Goal: Transaction & Acquisition: Book appointment/travel/reservation

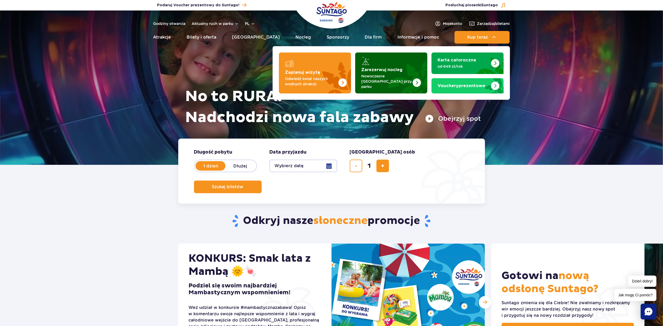
click at [382, 68] on strong "Zarezerwuj nocleg" at bounding box center [381, 70] width 41 height 4
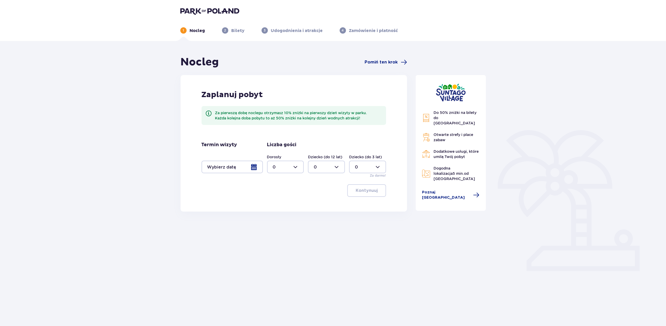
click at [219, 164] on div at bounding box center [232, 166] width 61 height 13
drag, startPoint x: 219, startPoint y: 164, endPoint x: 240, endPoint y: 167, distance: 22.0
click at [240, 167] on div at bounding box center [232, 166] width 61 height 13
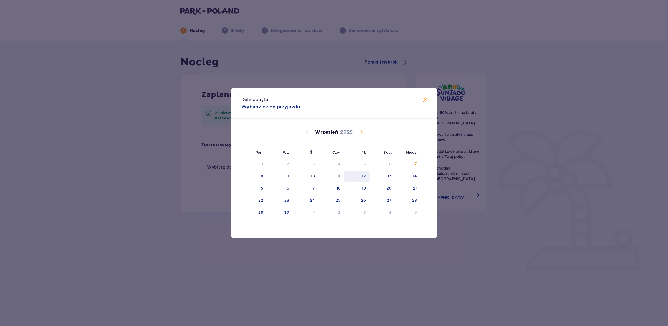
click at [359, 174] on div "12" at bounding box center [356, 176] width 25 height 12
click at [383, 177] on div "13" at bounding box center [383, 176] width 26 height 12
type input "12.09.25 - 13.09.25"
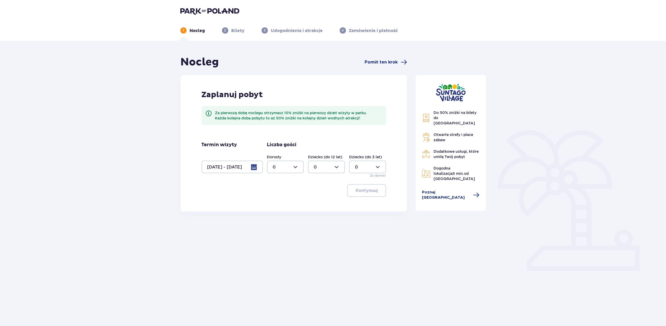
click at [274, 170] on div at bounding box center [285, 166] width 37 height 13
click at [282, 206] on div "2" at bounding box center [285, 205] width 25 height 6
type input "2"
click at [321, 168] on div at bounding box center [326, 166] width 37 height 13
click at [319, 201] on span "2" at bounding box center [327, 204] width 36 height 11
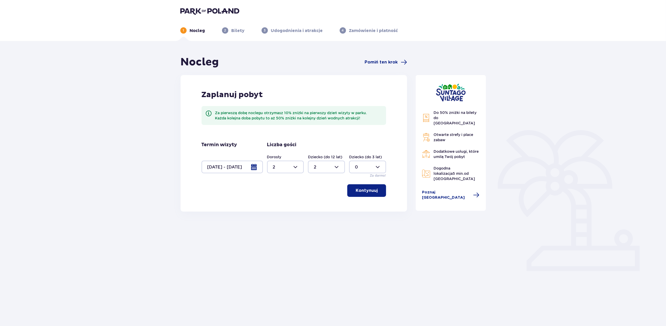
click at [320, 166] on div at bounding box center [326, 166] width 37 height 13
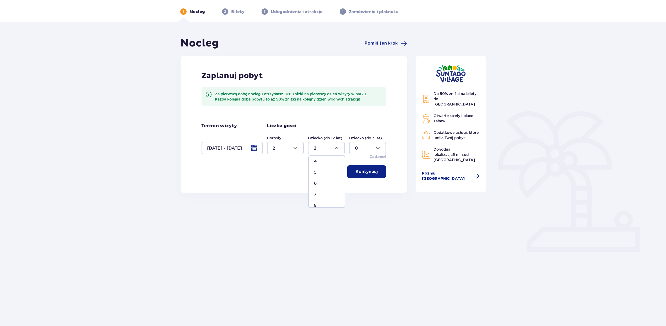
scroll to position [35, 0]
click at [319, 183] on div "5" at bounding box center [326, 184] width 25 height 6
type input "5"
click at [361, 172] on p "Kontynuuj" at bounding box center [367, 172] width 22 height 6
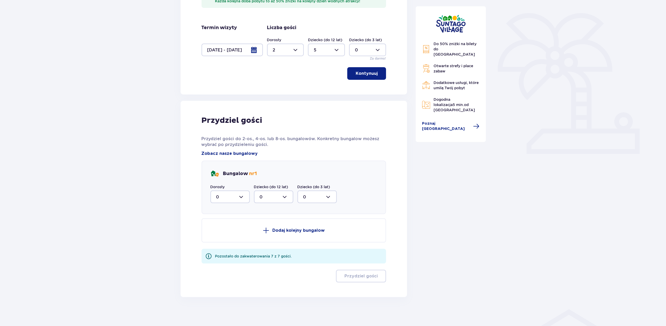
scroll to position [119, 0]
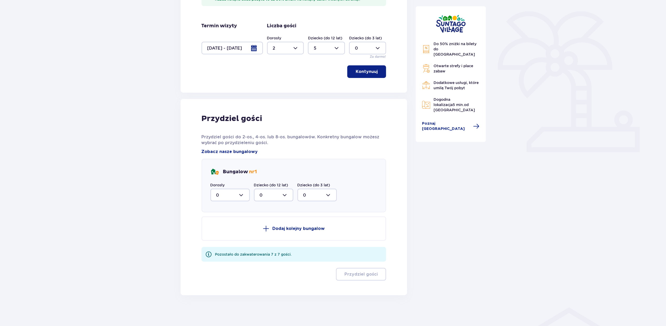
click at [236, 193] on div at bounding box center [229, 194] width 39 height 13
click at [219, 232] on div "2" at bounding box center [230, 233] width 28 height 6
type input "2"
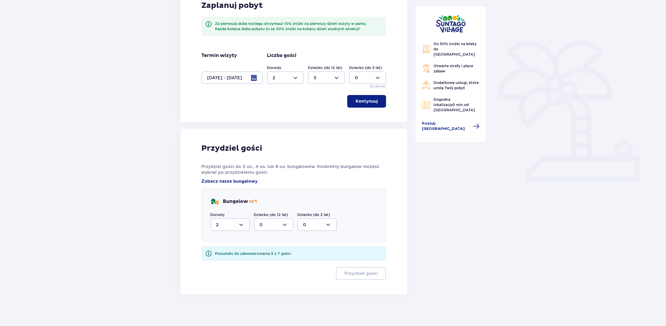
scroll to position [89, 0]
click at [270, 223] on div at bounding box center [273, 225] width 39 height 13
click at [271, 275] on div "5" at bounding box center [274, 277] width 28 height 6
type input "5"
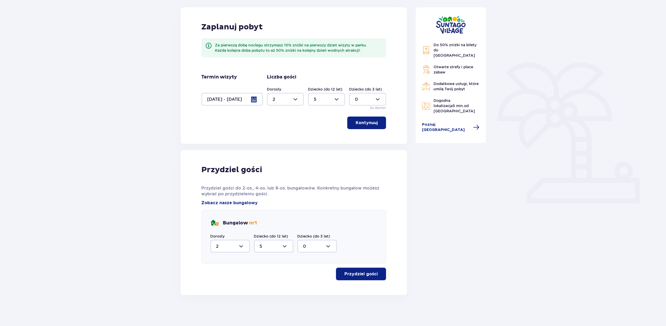
click at [349, 275] on p "Przydziel gości" at bounding box center [360, 274] width 33 height 6
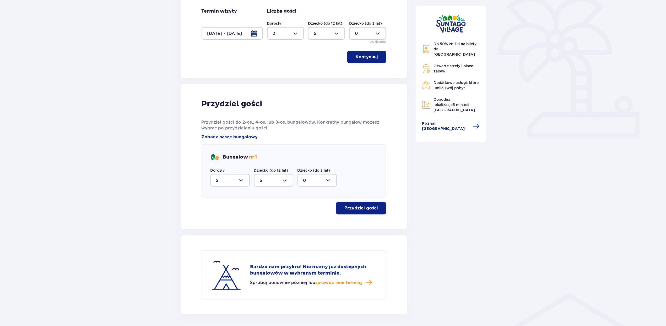
scroll to position [117, 0]
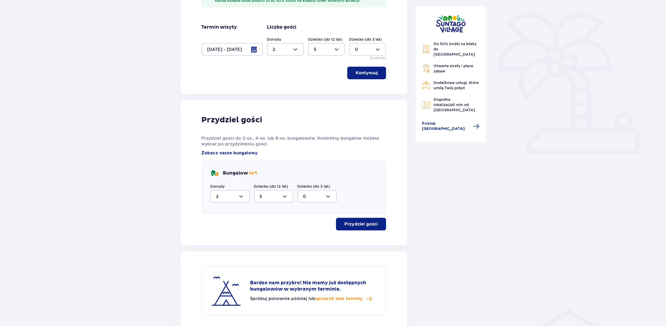
click at [275, 196] on div at bounding box center [273, 196] width 39 height 13
click at [226, 201] on div at bounding box center [229, 196] width 39 height 13
click at [222, 226] on span "1" at bounding box center [230, 223] width 38 height 11
type input "1"
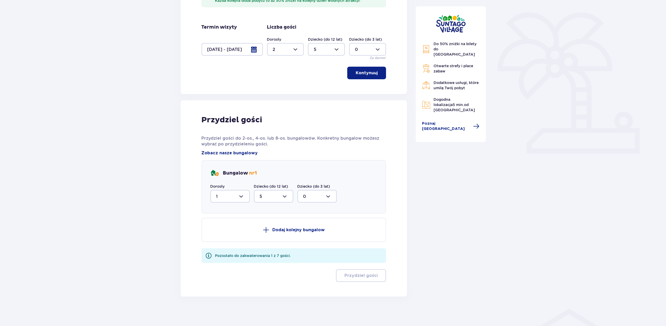
click at [272, 197] on div at bounding box center [273, 196] width 39 height 13
click at [268, 196] on div at bounding box center [273, 196] width 39 height 13
click at [284, 197] on div at bounding box center [273, 196] width 39 height 13
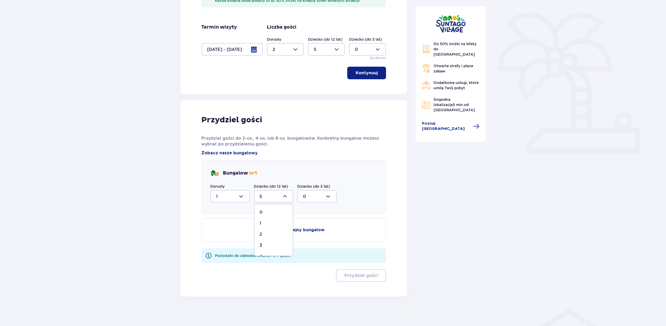
click at [271, 237] on span "2" at bounding box center [274, 234] width 38 height 11
type input "2"
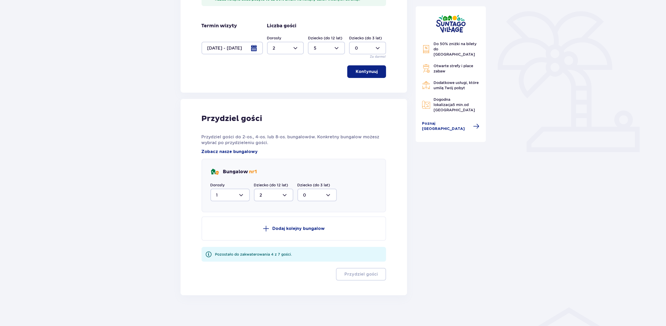
click at [289, 224] on button "Dodaj kolejny bungalow" at bounding box center [294, 228] width 185 height 24
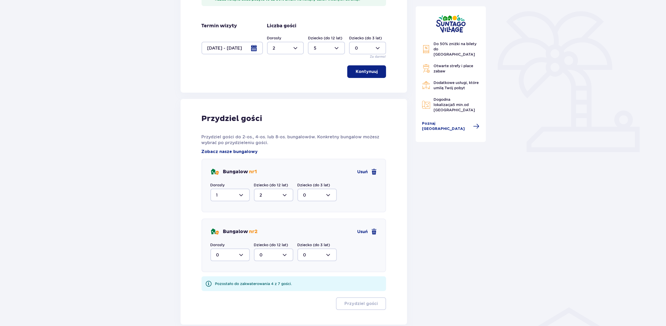
scroll to position [148, 0]
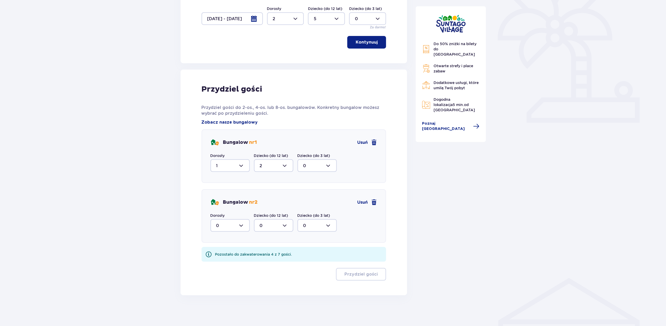
click at [224, 226] on div at bounding box center [229, 225] width 39 height 13
click at [223, 252] on div "1" at bounding box center [230, 252] width 28 height 6
type input "1"
click at [263, 224] on div at bounding box center [273, 225] width 39 height 13
drag, startPoint x: 269, startPoint y: 271, endPoint x: 296, endPoint y: 273, distance: 27.1
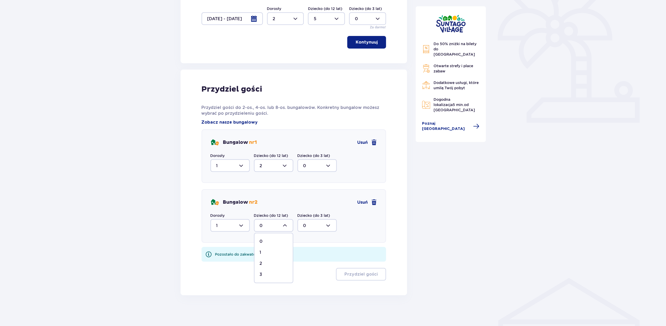
click at [269, 271] on div "3" at bounding box center [274, 274] width 28 height 6
type input "3"
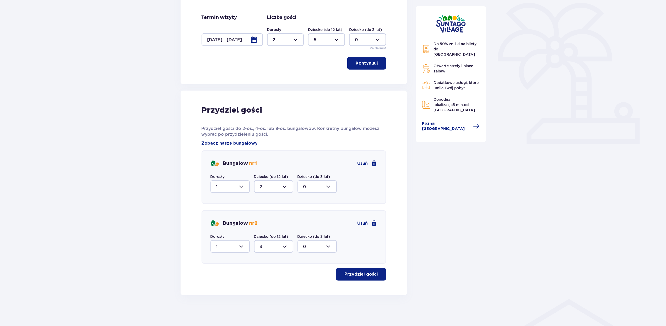
click at [363, 272] on p "Przydziel gości" at bounding box center [360, 274] width 33 height 6
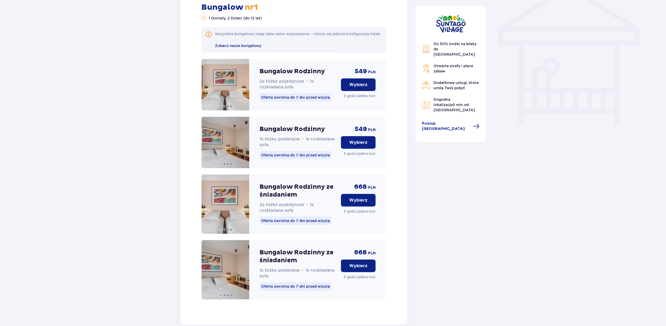
scroll to position [456, 0]
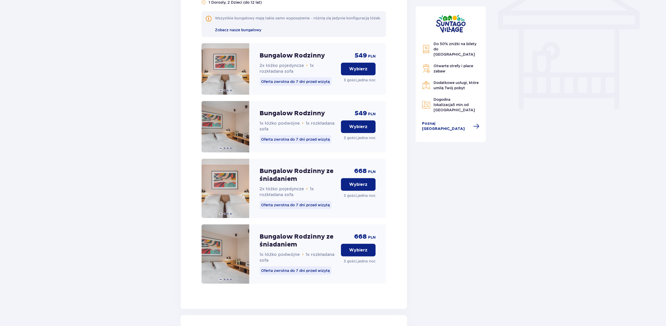
click at [355, 72] on p "Wybierz" at bounding box center [358, 69] width 18 height 6
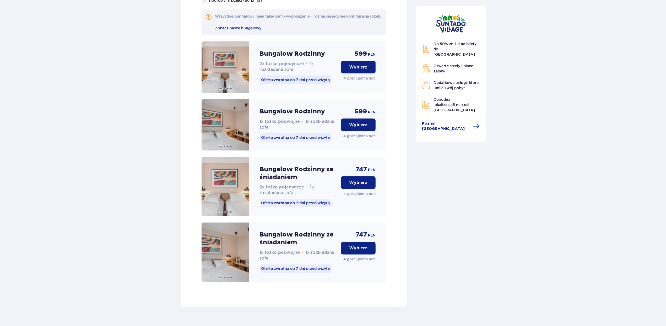
click at [359, 70] on p "Wybierz" at bounding box center [358, 67] width 18 height 6
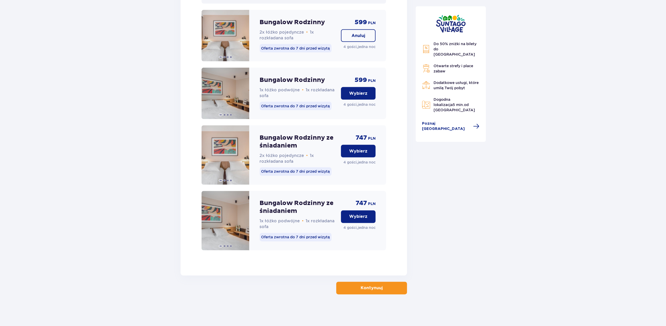
scroll to position [845, 0]
click at [370, 288] on p "Kontynuuj" at bounding box center [372, 288] width 22 height 6
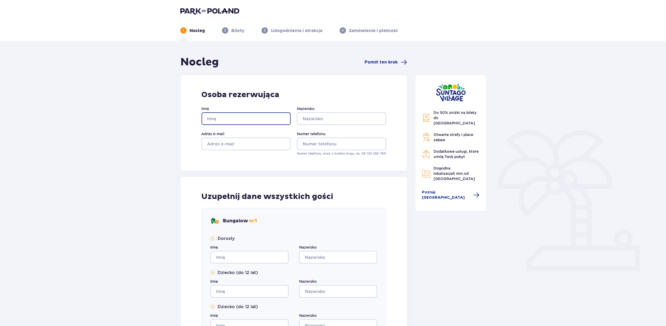
click at [215, 118] on input "Imię" at bounding box center [246, 118] width 89 height 13
type input "Iwona"
type input "Podoba"
type input "iwona.podoba@parkofpoland.com"
type input "Iwona"
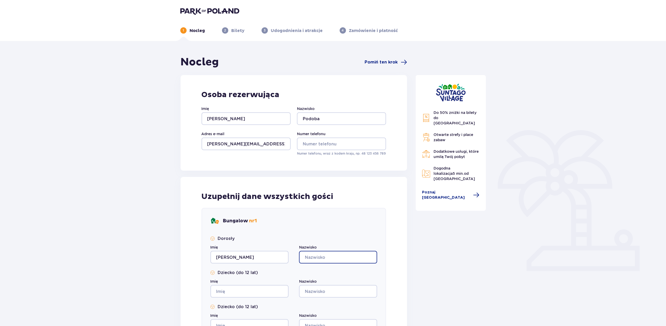
type input "podoba"
type input "aaaa"
type input "bbbb"
type input "aaa"
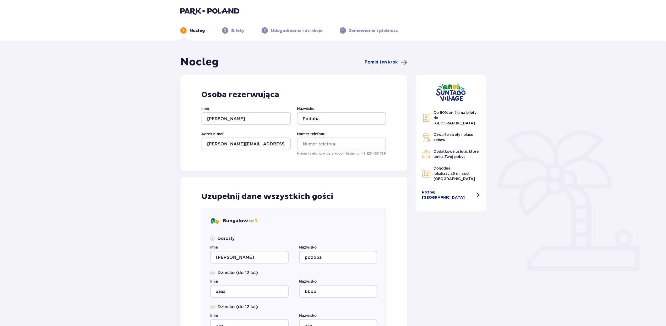
type input "aaa"
type input "bbb"
type input "ss"
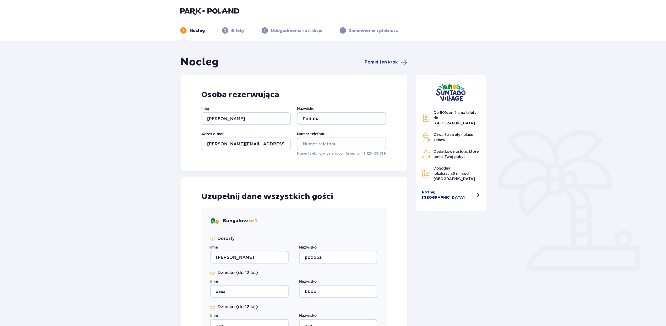
type input "sss"
type input "ooo"
type input "bbb"
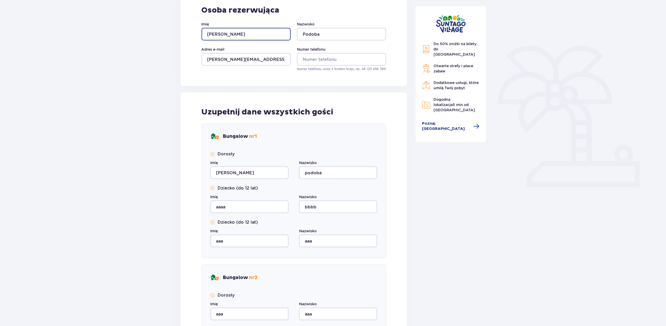
scroll to position [105, 0]
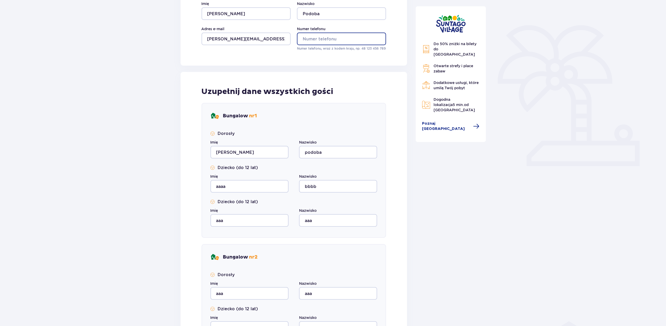
click at [310, 40] on input "Numer telefonu" at bounding box center [341, 39] width 89 height 13
type input "735990818"
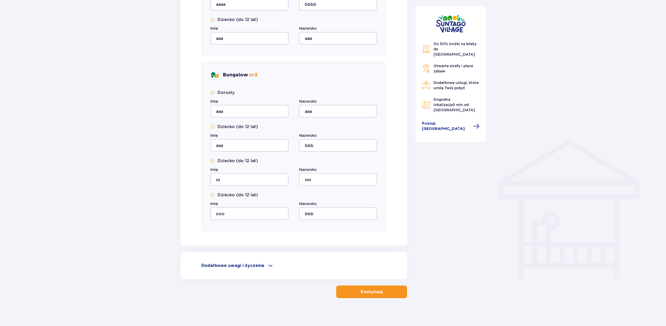
scroll to position [290, 0]
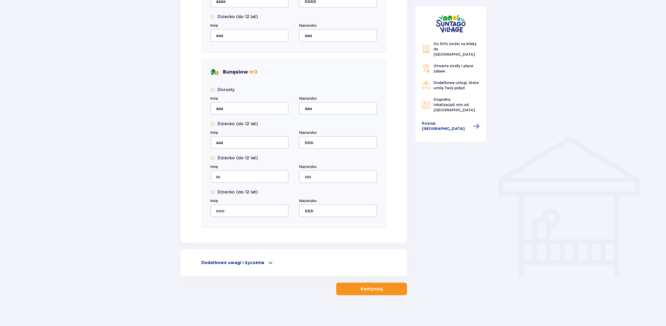
click at [365, 287] on p "Kontynuuj" at bounding box center [372, 289] width 22 height 6
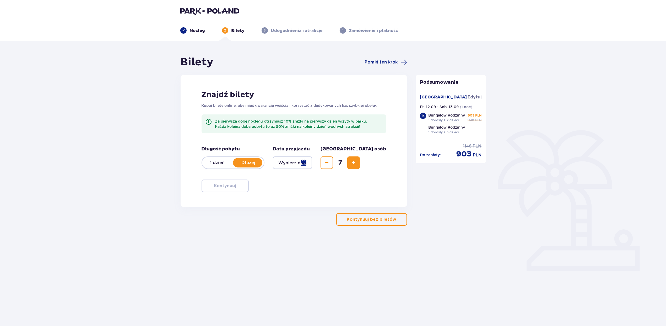
click at [303, 163] on div at bounding box center [293, 162] width 40 height 13
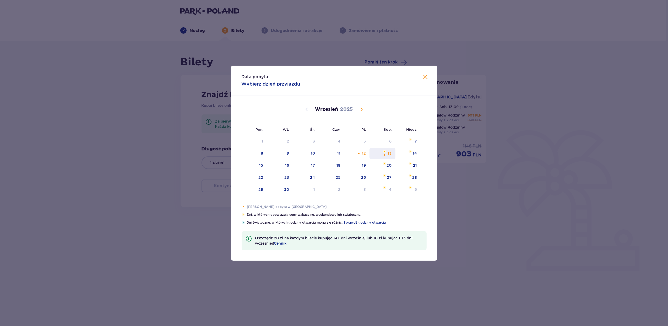
drag, startPoint x: 358, startPoint y: 150, endPoint x: 389, endPoint y: 151, distance: 31.7
click at [360, 150] on div "12" at bounding box center [356, 154] width 25 height 12
click at [389, 151] on div "13" at bounding box center [390, 152] width 4 height 5
type input "12.09.25 - 13.09.25"
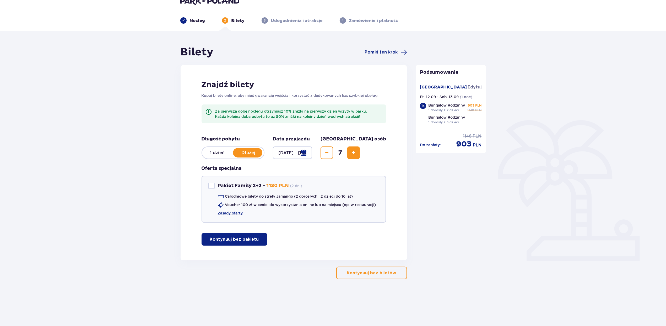
scroll to position [19, 0]
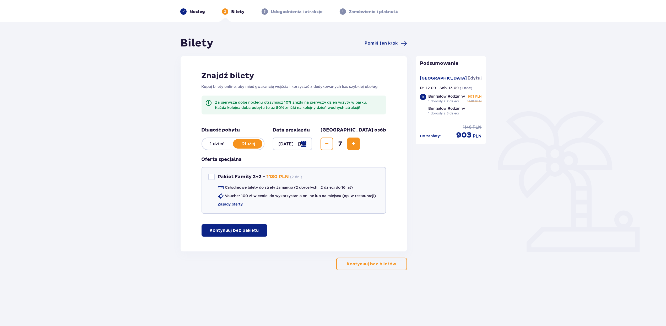
click at [251, 231] on p "Kontynuuj bez pakietu" at bounding box center [234, 230] width 49 height 6
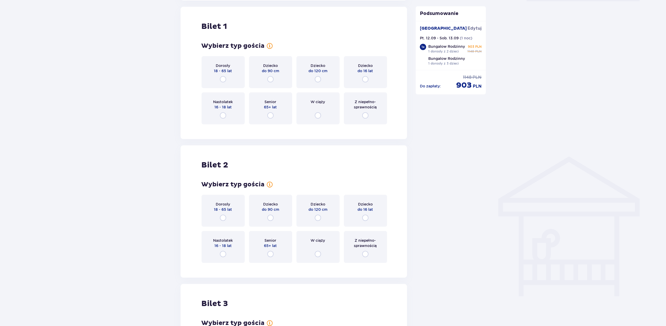
scroll to position [270, 0]
click at [222, 81] on input "radio" at bounding box center [223, 79] width 6 height 6
radio input "true"
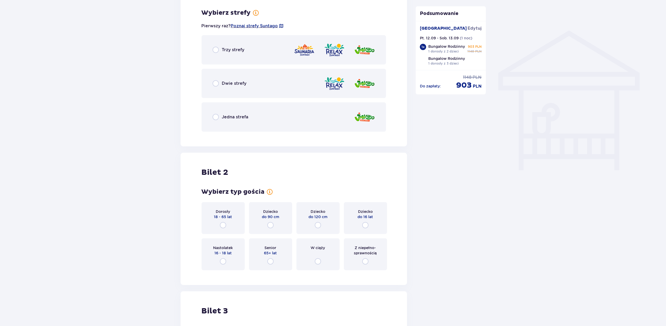
scroll to position [398, 0]
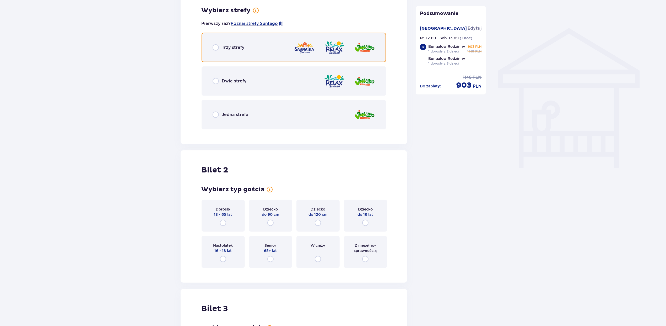
click at [217, 47] on input "radio" at bounding box center [216, 47] width 6 height 6
radio input "true"
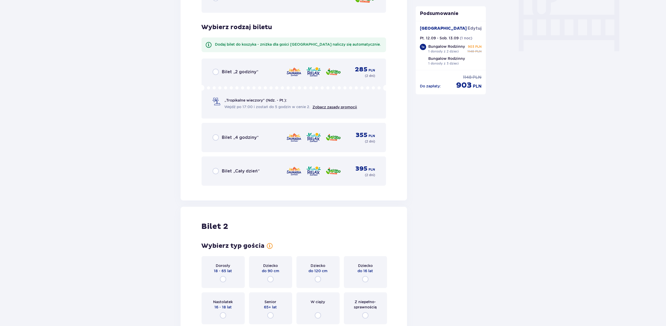
scroll to position [531, 0]
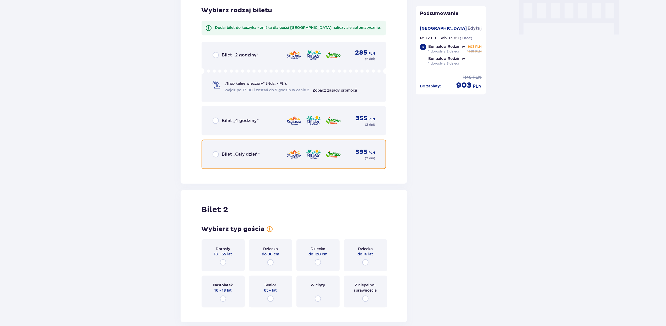
click at [216, 155] on input "radio" at bounding box center [216, 154] width 6 height 6
radio input "true"
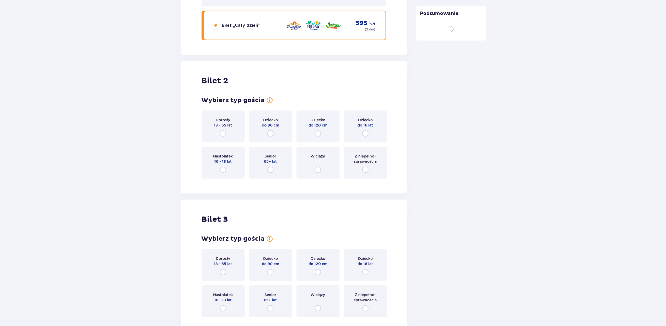
scroll to position [695, 0]
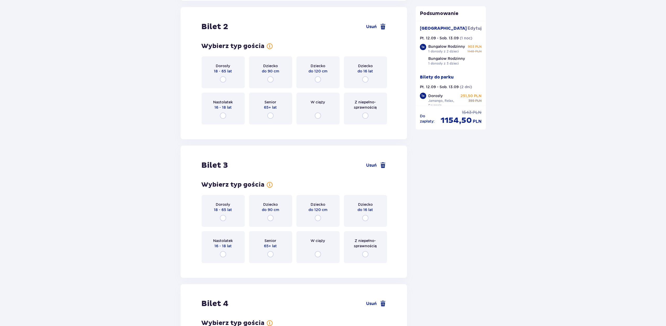
click at [224, 97] on div "Nastolatek 16 - 18 lat" at bounding box center [223, 109] width 43 height 32
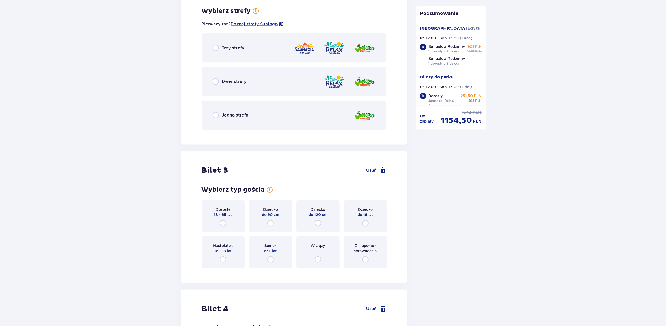
scroll to position [737, 0]
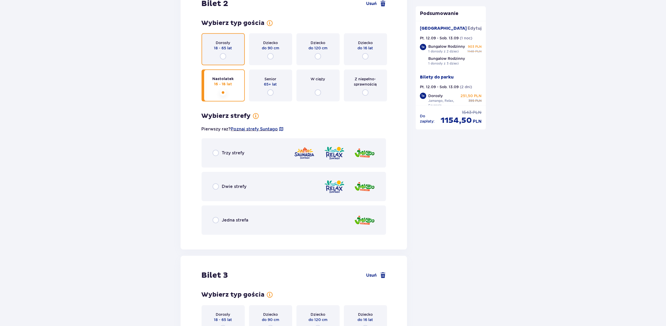
click at [224, 56] on input "radio" at bounding box center [223, 56] width 6 height 6
radio input "true"
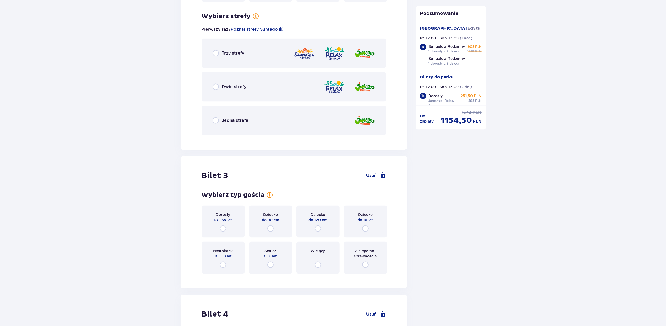
scroll to position [841, 0]
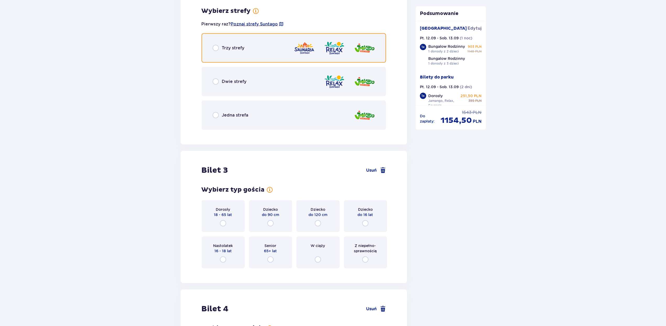
click at [216, 48] on input "radio" at bounding box center [216, 48] width 6 height 6
radio input "true"
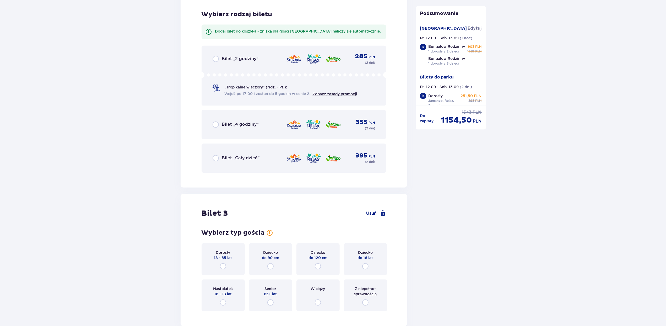
scroll to position [975, 0]
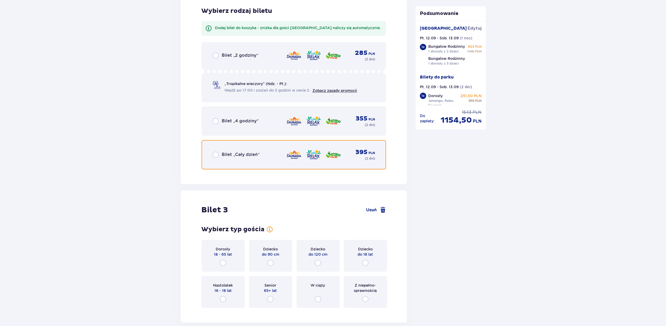
click at [214, 153] on input "radio" at bounding box center [216, 155] width 6 height 6
radio input "true"
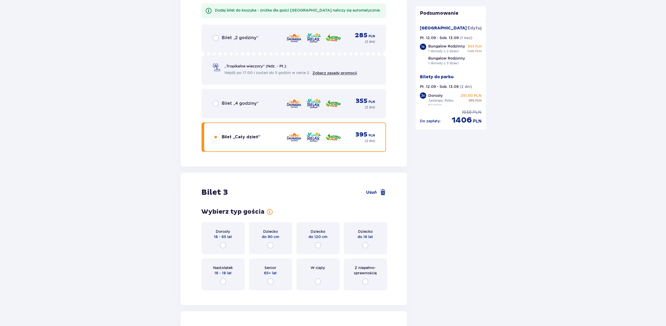
scroll to position [1158, 0]
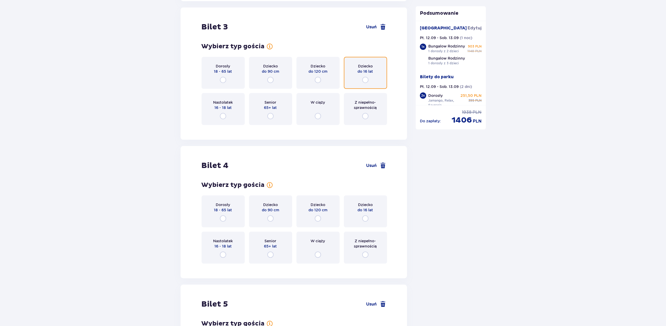
click at [364, 80] on input "radio" at bounding box center [365, 80] width 6 height 6
radio input "true"
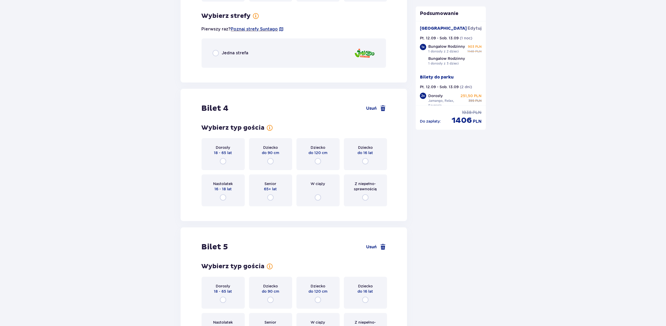
scroll to position [1286, 0]
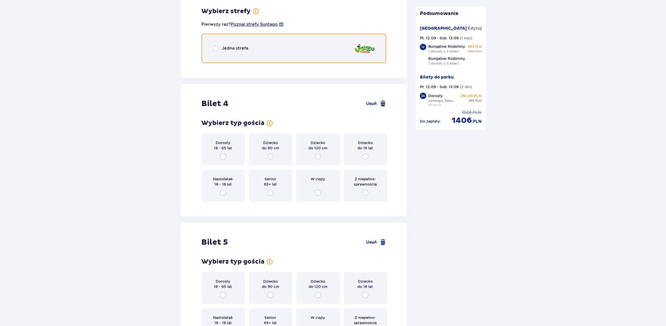
click at [216, 49] on input "radio" at bounding box center [216, 48] width 6 height 6
radio input "true"
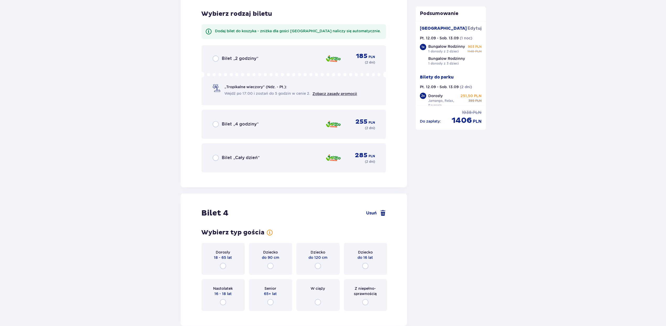
scroll to position [1352, 0]
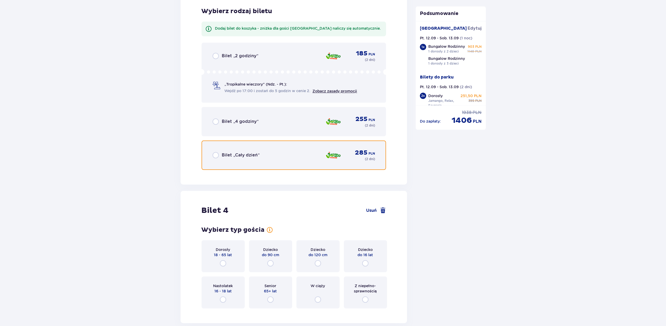
click at [216, 152] on input "radio" at bounding box center [216, 155] width 6 height 6
radio input "true"
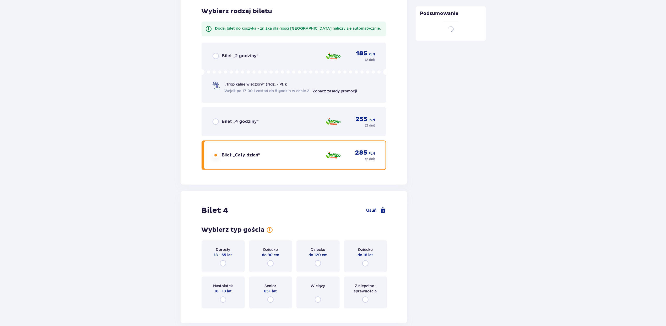
scroll to position [1385, 0]
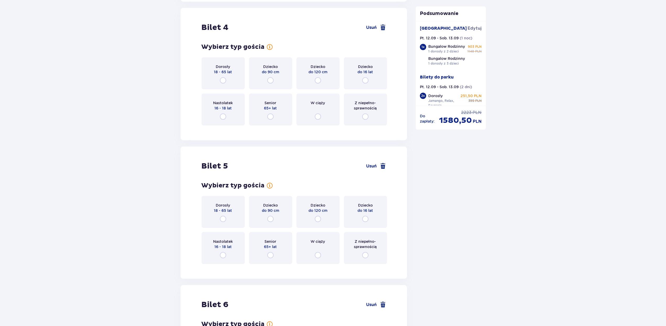
click at [366, 213] on div "Dziecko do 16 lat" at bounding box center [365, 212] width 43 height 32
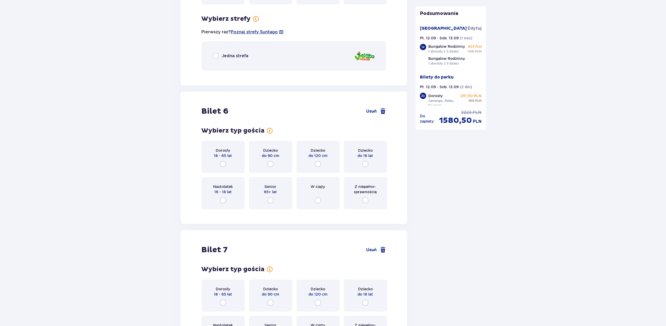
scroll to position [1801, 0]
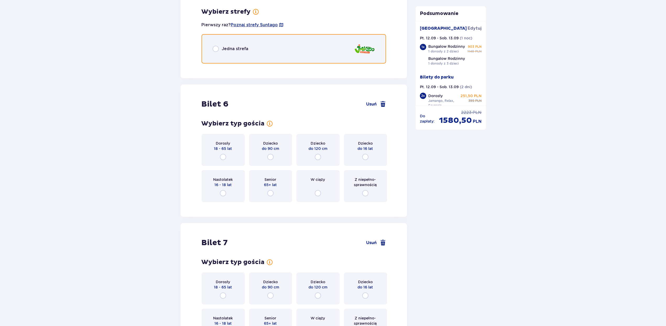
click at [217, 47] on input "radio" at bounding box center [216, 49] width 6 height 6
radio input "true"
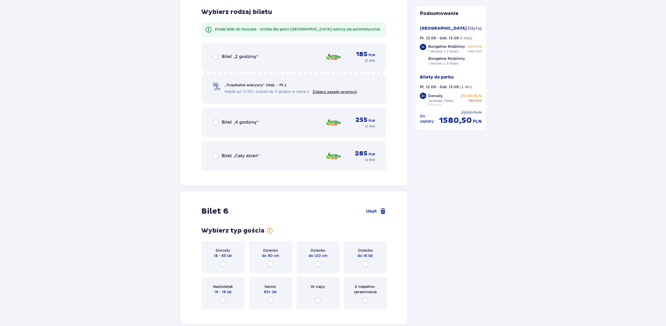
scroll to position [1867, 0]
click at [215, 153] on input "radio" at bounding box center [216, 155] width 6 height 6
radio input "true"
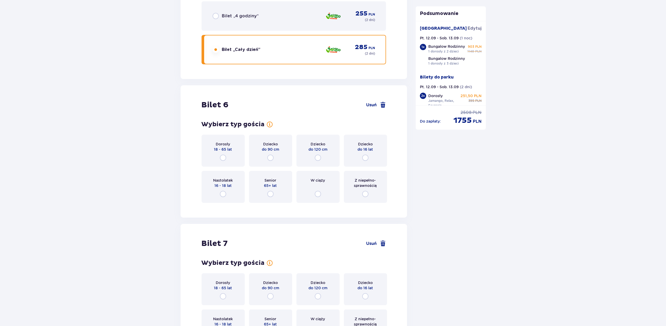
scroll to position [1989, 0]
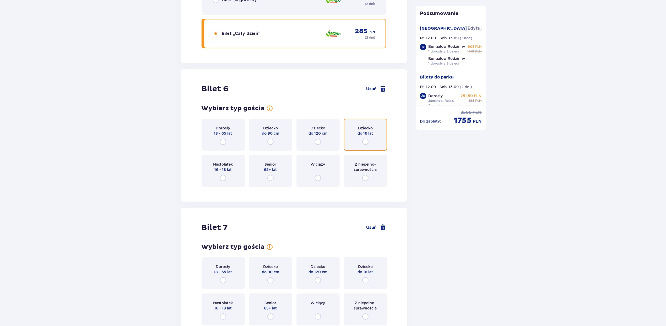
click at [364, 140] on input "radio" at bounding box center [365, 141] width 6 height 6
radio input "true"
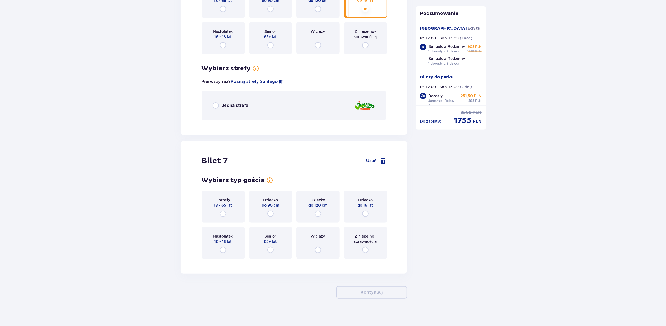
scroll to position [2124, 0]
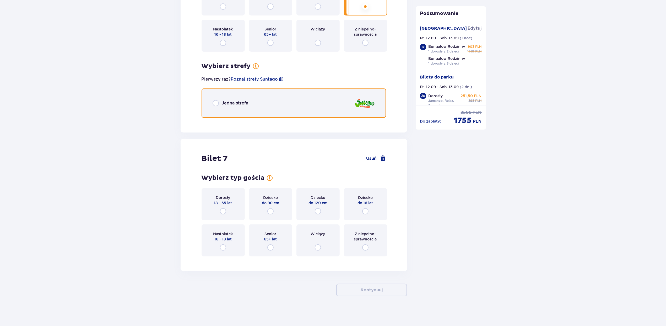
click at [217, 101] on input "radio" at bounding box center [216, 103] width 6 height 6
radio input "true"
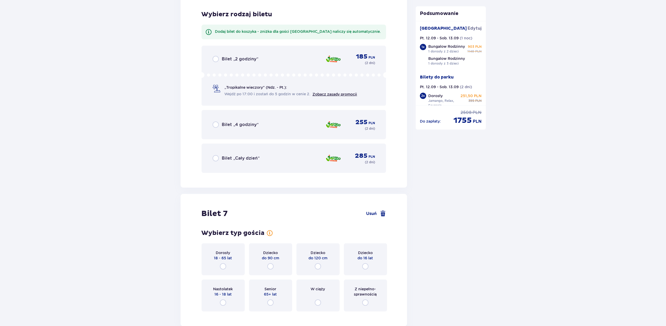
scroll to position [2244, 0]
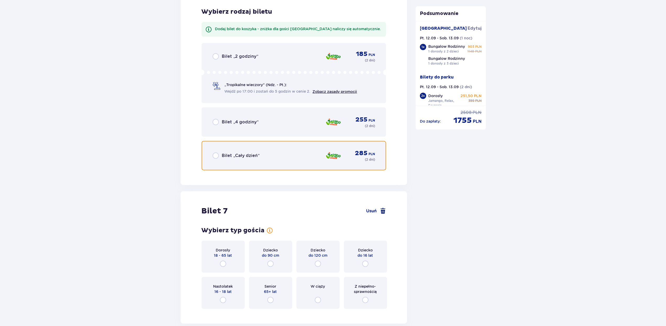
click at [218, 152] on input "radio" at bounding box center [216, 155] width 6 height 6
radio input "true"
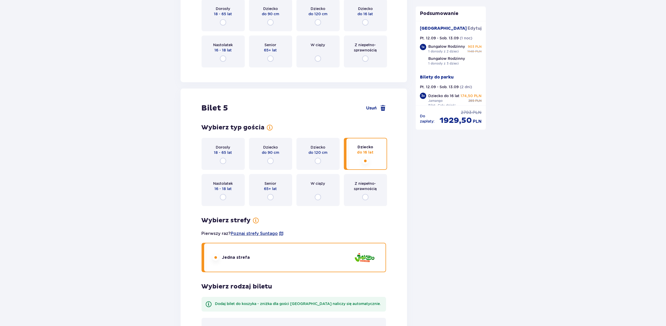
scroll to position [1534, 0]
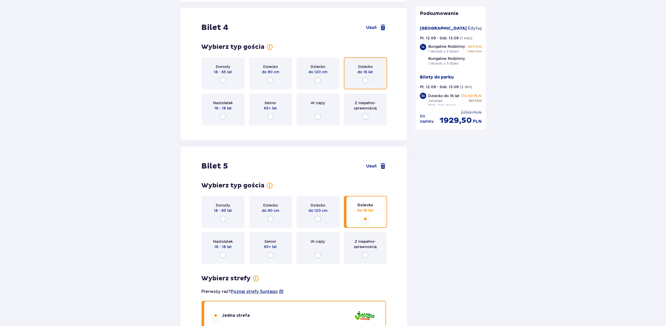
click at [363, 80] on input "radio" at bounding box center [365, 80] width 6 height 6
radio input "true"
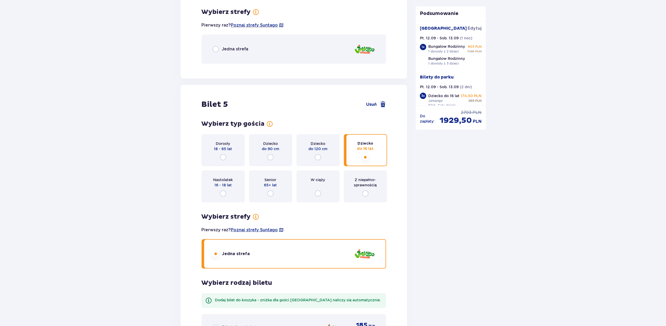
scroll to position [1662, 0]
click at [217, 48] on input "radio" at bounding box center [216, 49] width 6 height 6
radio input "true"
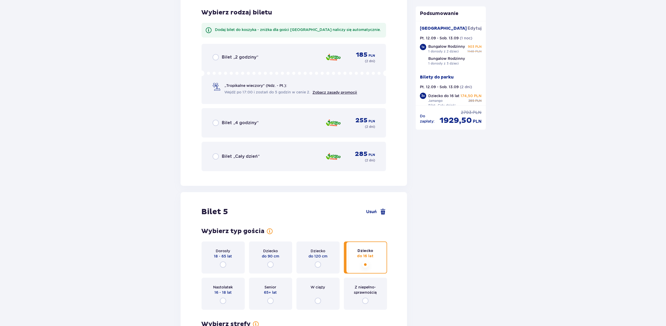
scroll to position [1728, 0]
click at [216, 154] on input "radio" at bounding box center [216, 155] width 6 height 6
radio input "true"
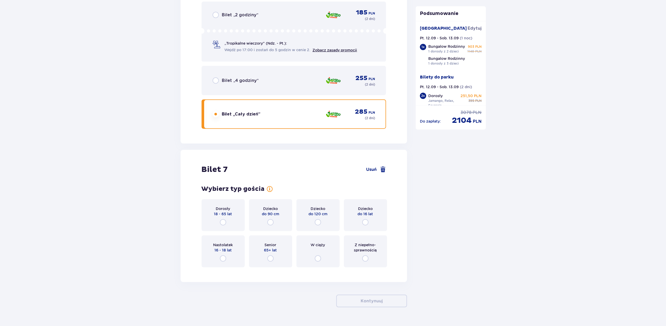
scroll to position [2534, 0]
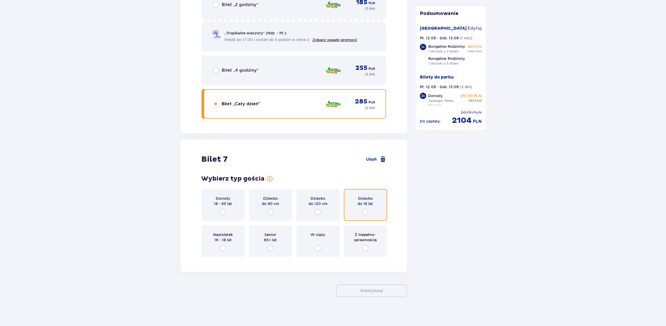
click at [366, 210] on input "radio" at bounding box center [365, 212] width 6 height 6
radio input "true"
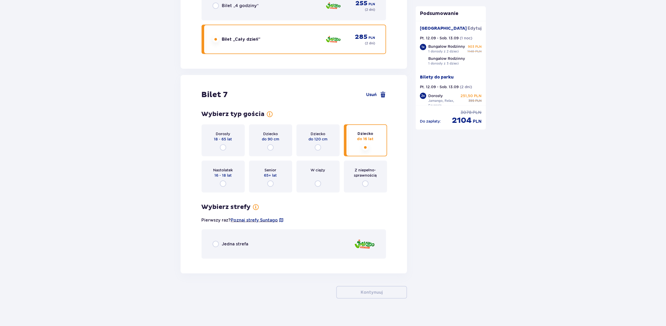
scroll to position [2600, 0]
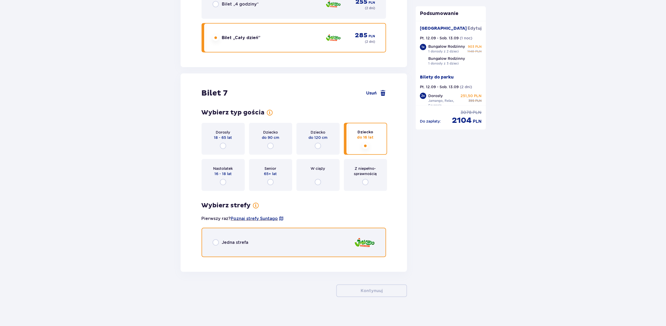
click at [213, 240] on input "radio" at bounding box center [216, 242] width 6 height 6
radio input "true"
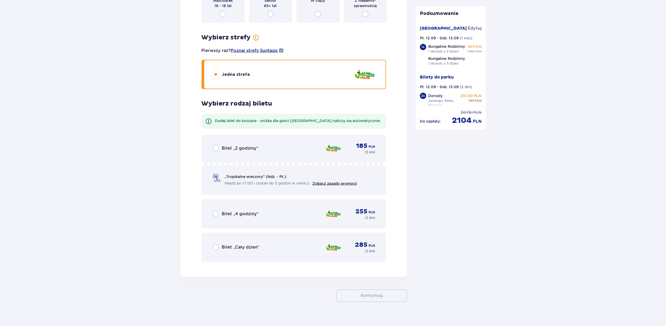
scroll to position [2773, 0]
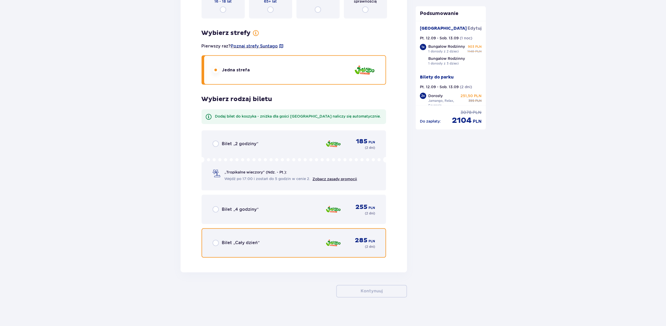
click at [215, 240] on input "radio" at bounding box center [216, 243] width 6 height 6
radio input "true"
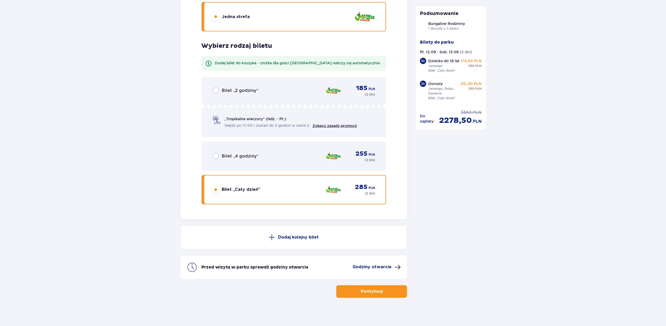
scroll to position [51, 0]
click at [374, 285] on button "Kontynuuj" at bounding box center [371, 291] width 71 height 13
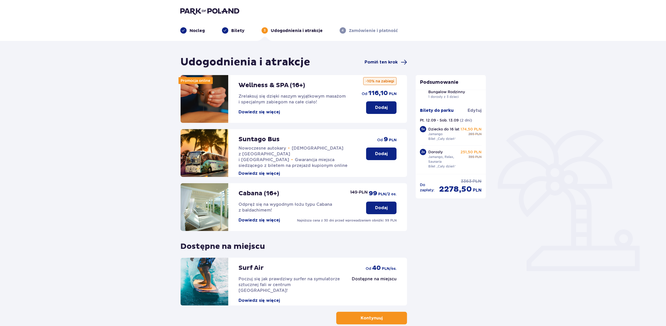
click at [384, 63] on span "Pomiń ten krok" at bounding box center [381, 62] width 33 height 6
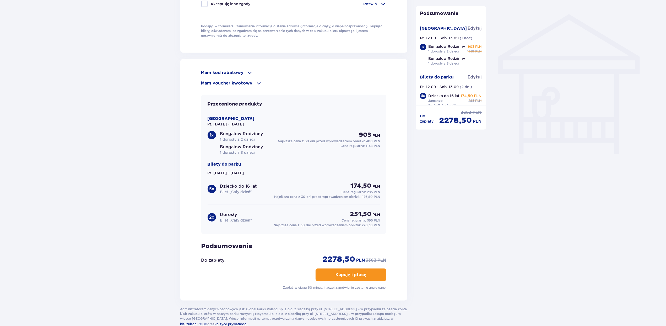
scroll to position [442, 0]
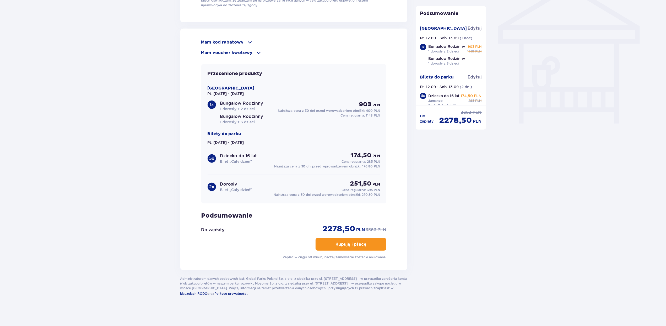
click at [381, 180] on div "Przecenione produkty Suntago Village Pt. 12.09.25 - Sob. 13.09.25 1 x Bungalow …" at bounding box center [293, 133] width 185 height 139
drag, startPoint x: 381, startPoint y: 180, endPoint x: 352, endPoint y: 180, distance: 29.6
click at [352, 180] on div "Przecenione produkty Suntago Village Pt. 12.09.25 - Sob. 13.09.25 1 x Bungalow …" at bounding box center [293, 133] width 185 height 139
drag, startPoint x: 352, startPoint y: 180, endPoint x: 371, endPoint y: 101, distance: 80.9
click at [379, 102] on p "PLN" at bounding box center [377, 104] width 8 height 5
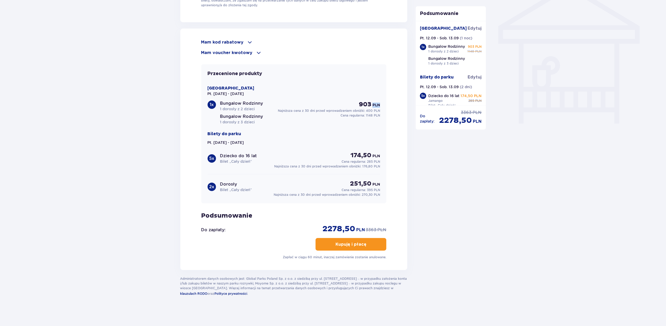
click at [371, 101] on div "903 PLN" at bounding box center [369, 104] width 21 height 8
drag, startPoint x: 371, startPoint y: 101, endPoint x: 359, endPoint y: 101, distance: 12.3
click at [359, 101] on p "903" at bounding box center [365, 104] width 13 height 8
click at [380, 103] on p "PLN" at bounding box center [377, 104] width 8 height 5
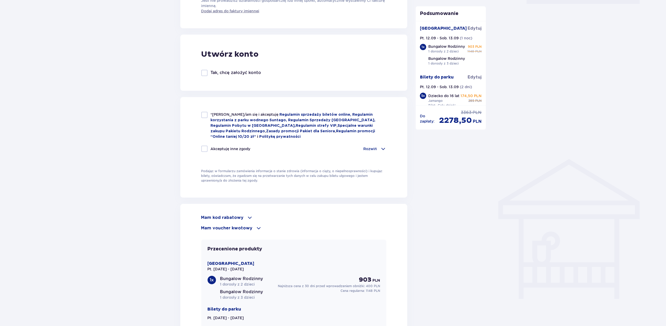
scroll to position [267, 0]
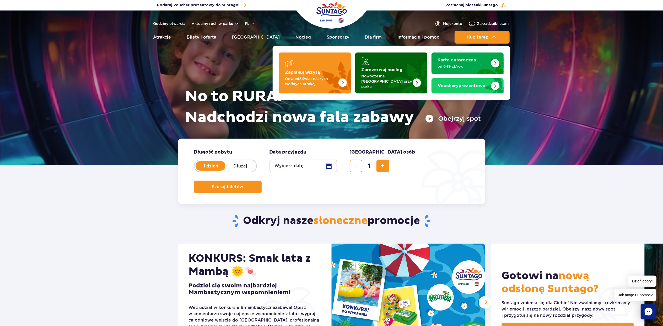
click at [370, 68] on strong "Zarezerwuj nocleg" at bounding box center [381, 70] width 41 height 4
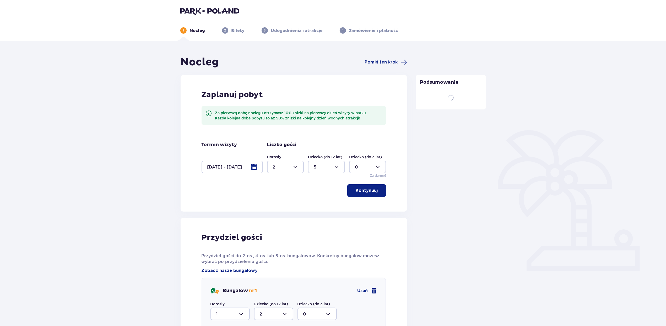
click at [225, 168] on div at bounding box center [232, 166] width 61 height 13
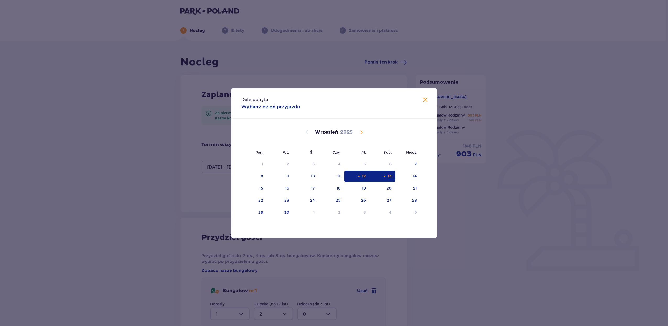
click at [362, 133] on span "Calendar" at bounding box center [361, 132] width 6 height 6
click at [264, 186] on div "10" at bounding box center [255, 188] width 26 height 12
click at [336, 186] on div "13" at bounding box center [331, 188] width 26 height 12
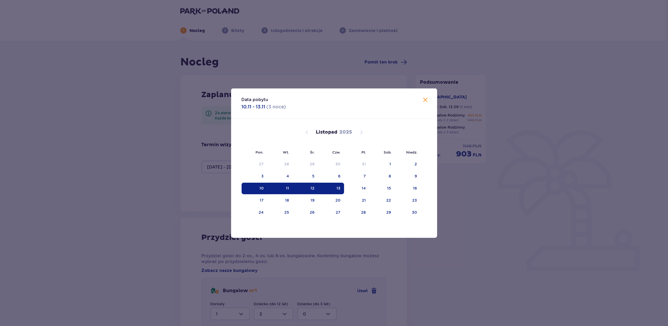
type input "[DATE] - [DATE]"
type input "0"
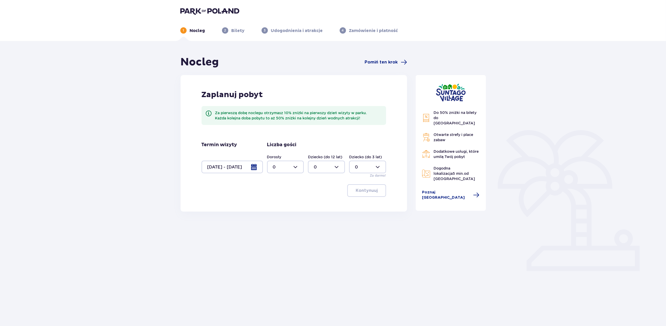
click at [280, 165] on div at bounding box center [285, 166] width 37 height 13
click at [283, 204] on div "2" at bounding box center [285, 205] width 25 height 6
type input "2"
click at [360, 191] on p "Kontynuuj" at bounding box center [367, 190] width 22 height 6
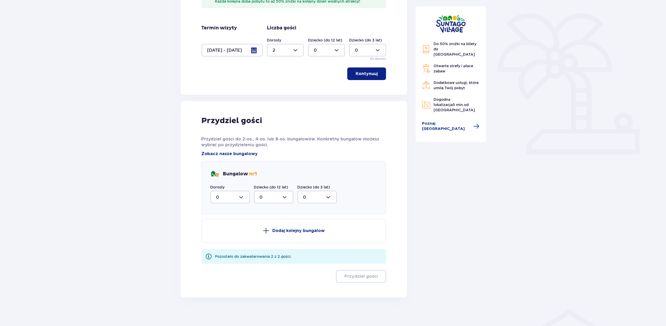
scroll to position [119, 0]
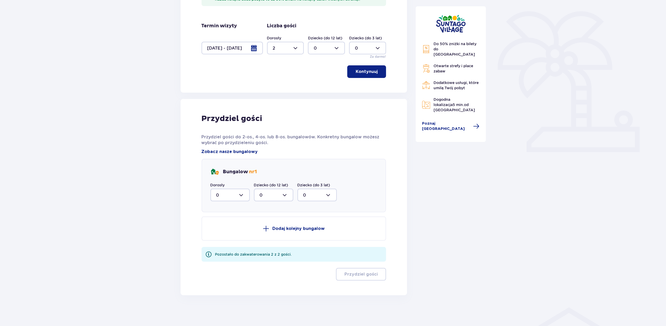
click at [233, 195] on div at bounding box center [229, 194] width 39 height 13
click at [225, 230] on div "2" at bounding box center [230, 233] width 28 height 6
type input "2"
click at [225, 212] on div "Bungalow nr 1 Dorosły 2 0 1 2 Dziecko (do 12 lat) 0 Dziecko (do 3 lat) 0" at bounding box center [294, 185] width 185 height 53
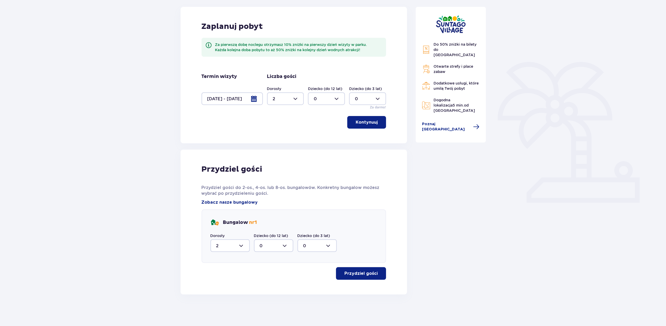
scroll to position [68, 0]
click at [355, 273] on p "Przydziel gości" at bounding box center [360, 274] width 33 height 6
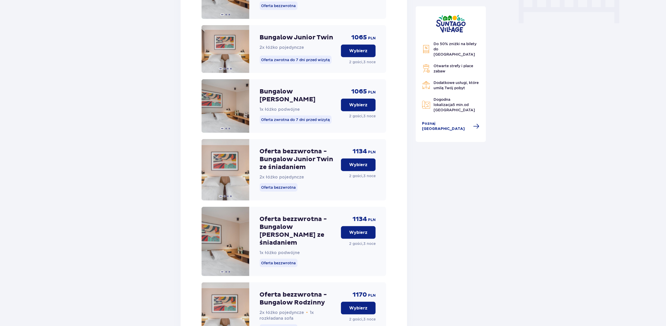
scroll to position [535, 0]
